Goal: Transaction & Acquisition: Obtain resource

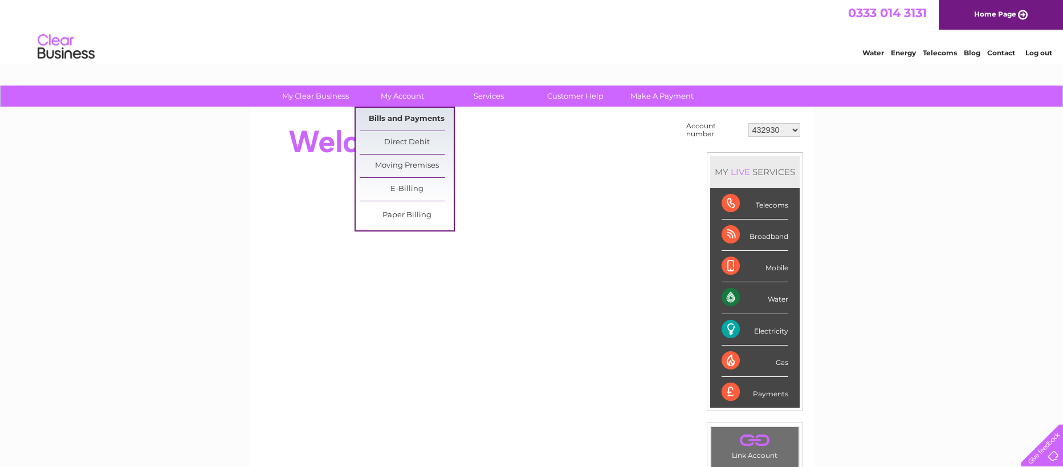
click at [410, 115] on link "Bills and Payments" at bounding box center [406, 119] width 94 height 23
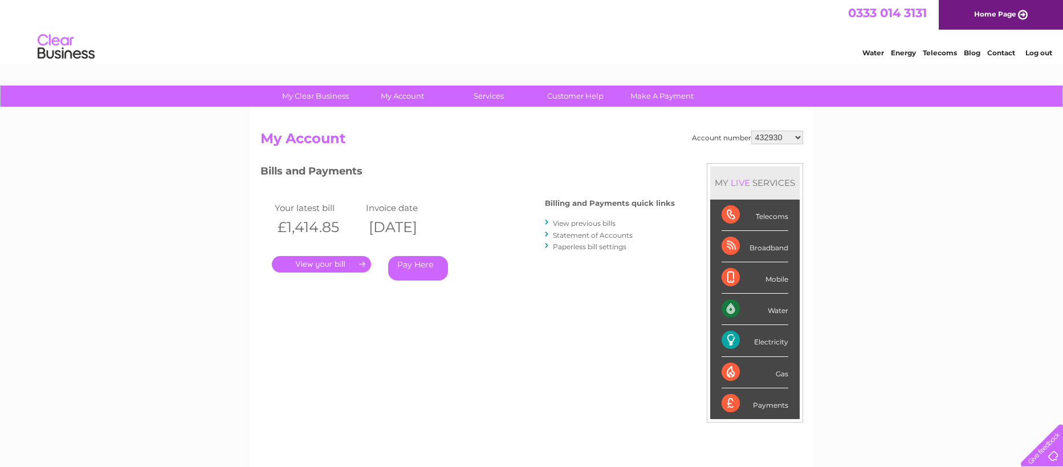
select select "30279407"
click option "30279407" at bounding box center [0, 0] width 0 height 0
click at [567, 221] on link "View previous bills" at bounding box center [584, 223] width 63 height 9
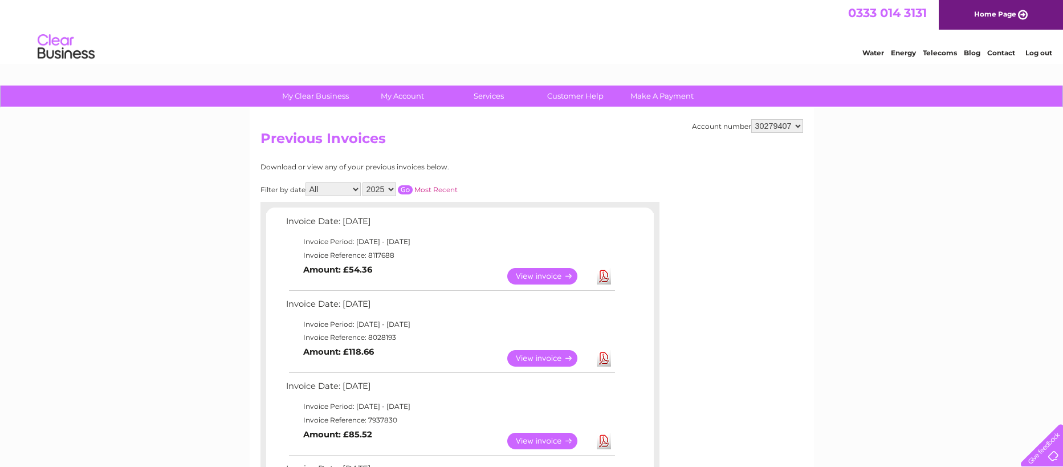
click at [531, 272] on link "View" at bounding box center [549, 276] width 84 height 17
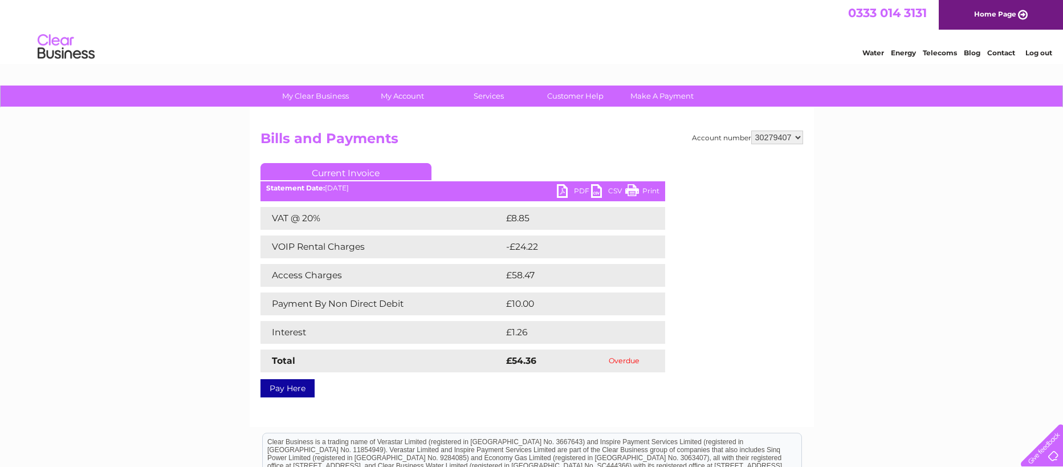
click at [559, 191] on link "PDF" at bounding box center [574, 192] width 34 height 17
